Goal: Find specific page/section: Find specific page/section

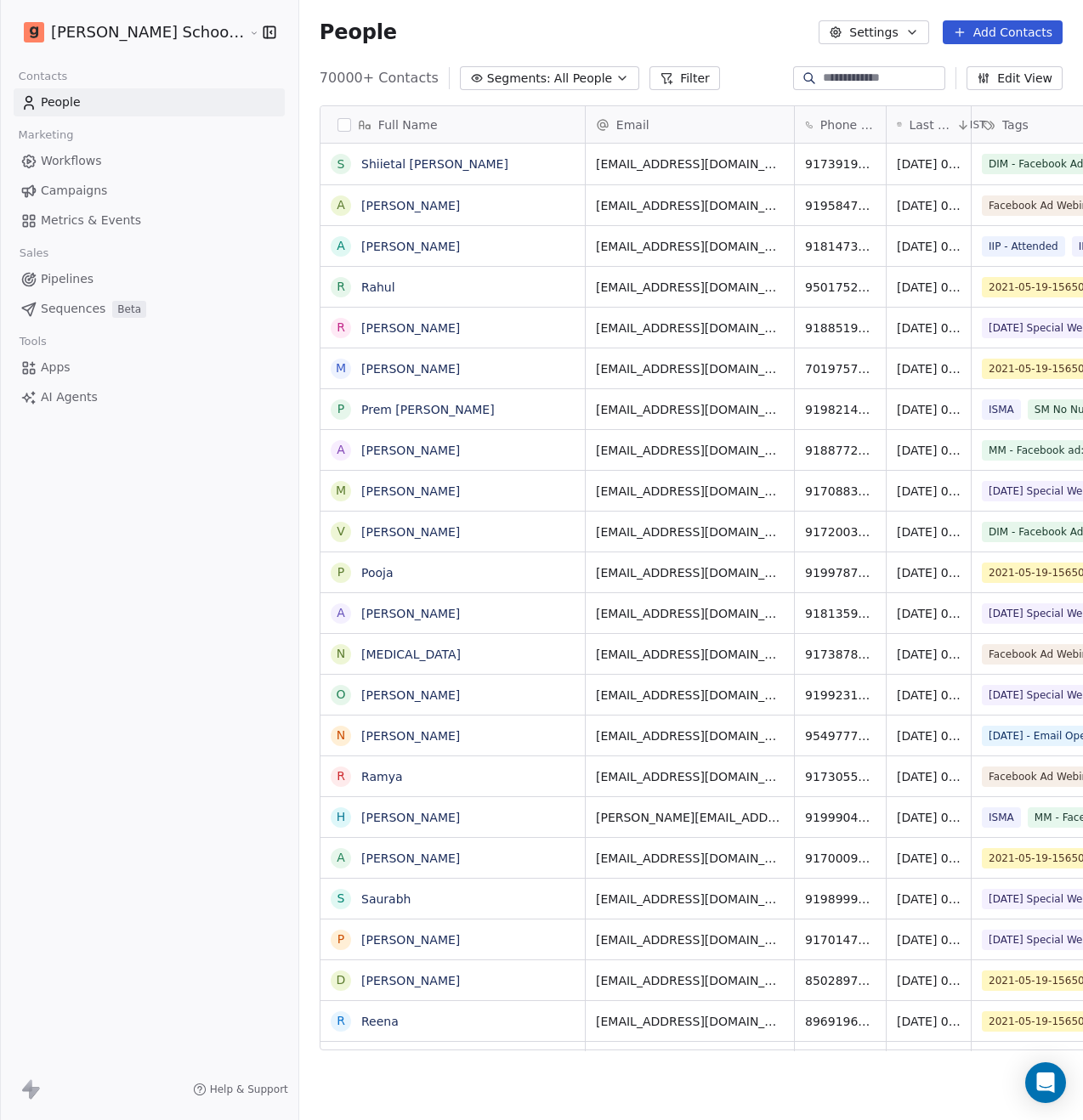
scroll to position [972, 826]
click at [103, 162] on link "Workflows" at bounding box center [149, 160] width 271 height 28
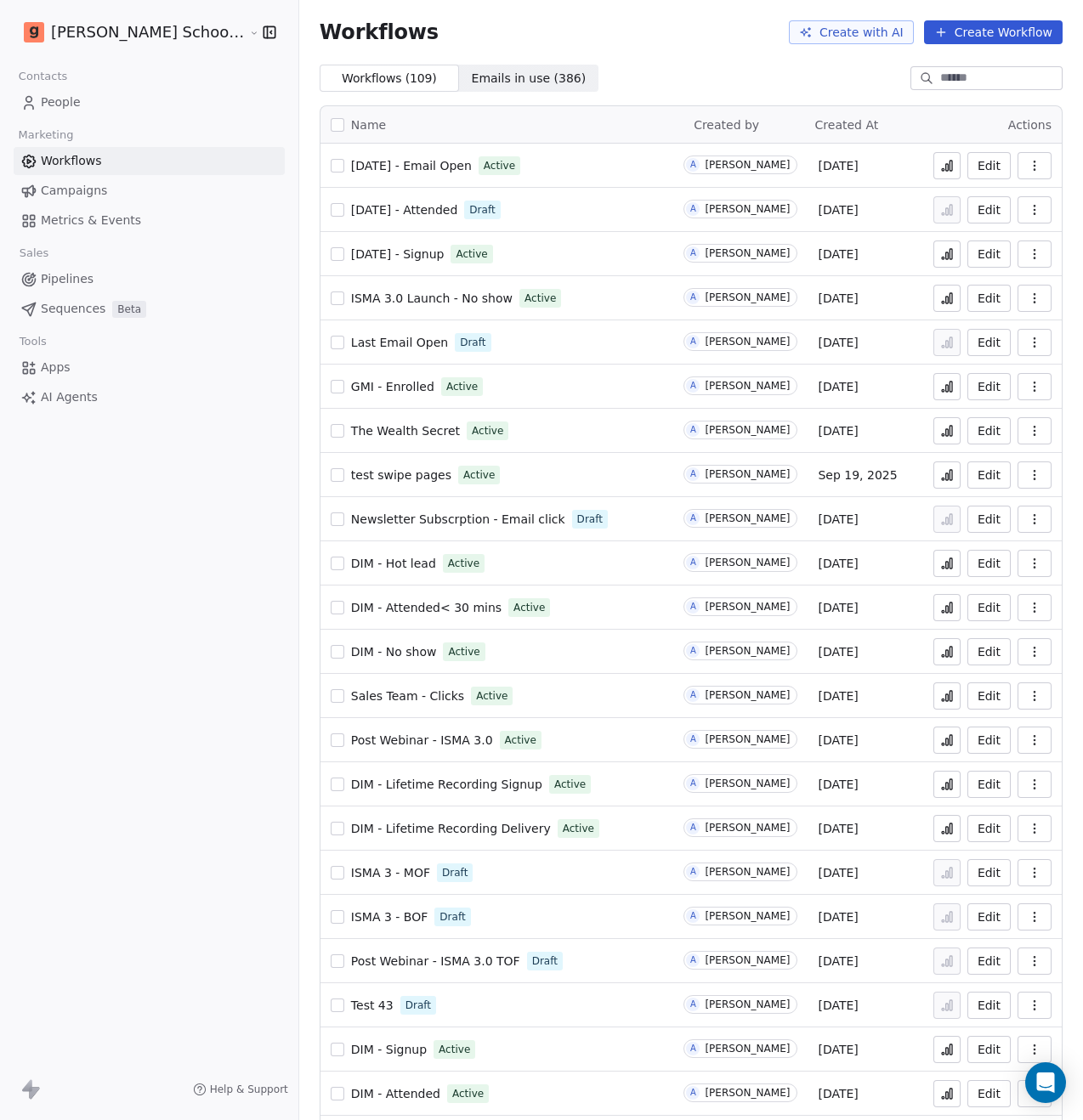
click at [386, 214] on span "[DATE] - Attended" at bounding box center [404, 210] width 106 height 14
